Goal: Task Accomplishment & Management: Manage account settings

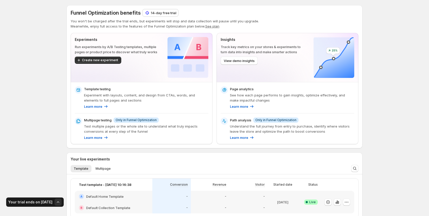
click at [34, 203] on h3 "Your trial ends on Oct 18" at bounding box center [30, 201] width 44 height 5
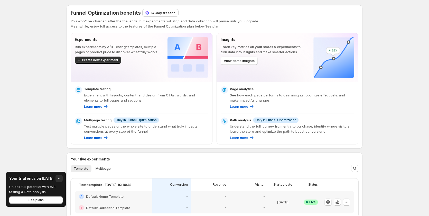
click at [393, 11] on div "Funnel Optimization benefits 14-day free trial You won't be charged after the t…" at bounding box center [214, 182] width 429 height 364
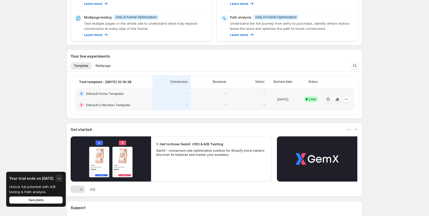
scroll to position [39, 0]
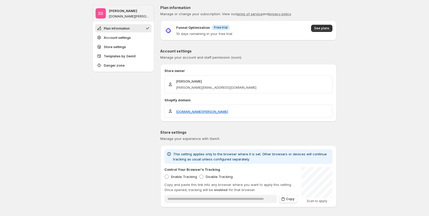
click at [216, 31] on p "10 days remaining in your free trial" at bounding box center [204, 33] width 56 height 5
click at [243, 29] on div "Funnel Optimization Info Free trial 10 days remaining in your free trial See pl…" at bounding box center [248, 31] width 168 height 12
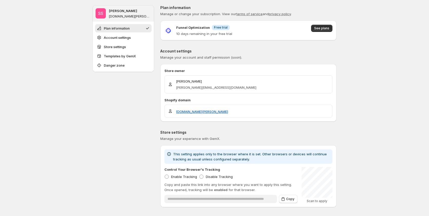
click at [243, 29] on div "Funnel Optimization Info Free trial 10 days remaining in your free trial See pl…" at bounding box center [248, 31] width 168 height 12
click at [320, 25] on button "See plans" at bounding box center [321, 28] width 21 height 7
click at [208, 34] on p "10 days remaining in your free trial" at bounding box center [204, 33] width 56 height 5
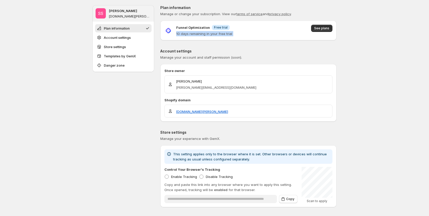
click at [208, 34] on p "10 days remaining in your free trial" at bounding box center [204, 33] width 56 height 5
click at [258, 49] on p "Account settings" at bounding box center [248, 51] width 176 height 5
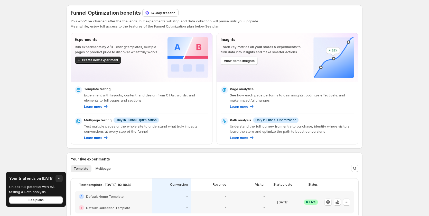
click at [156, 14] on p "14-day free trial" at bounding box center [163, 12] width 25 height 5
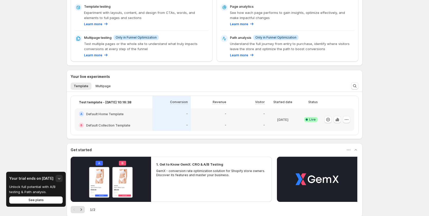
scroll to position [148, 0]
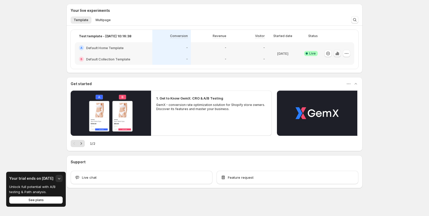
click at [340, 53] on icon "button" at bounding box center [337, 53] width 5 height 5
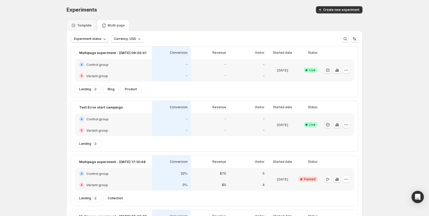
scroll to position [131, 0]
